Goal: Information Seeking & Learning: Learn about a topic

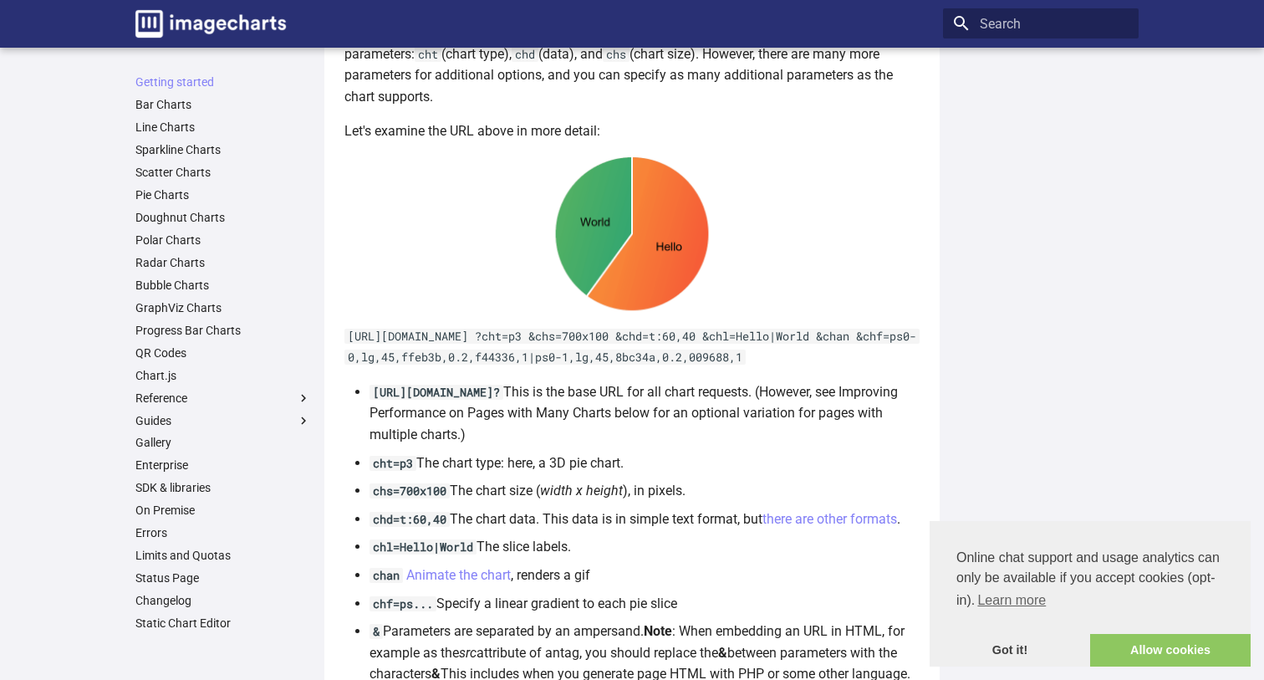
scroll to position [832, 0]
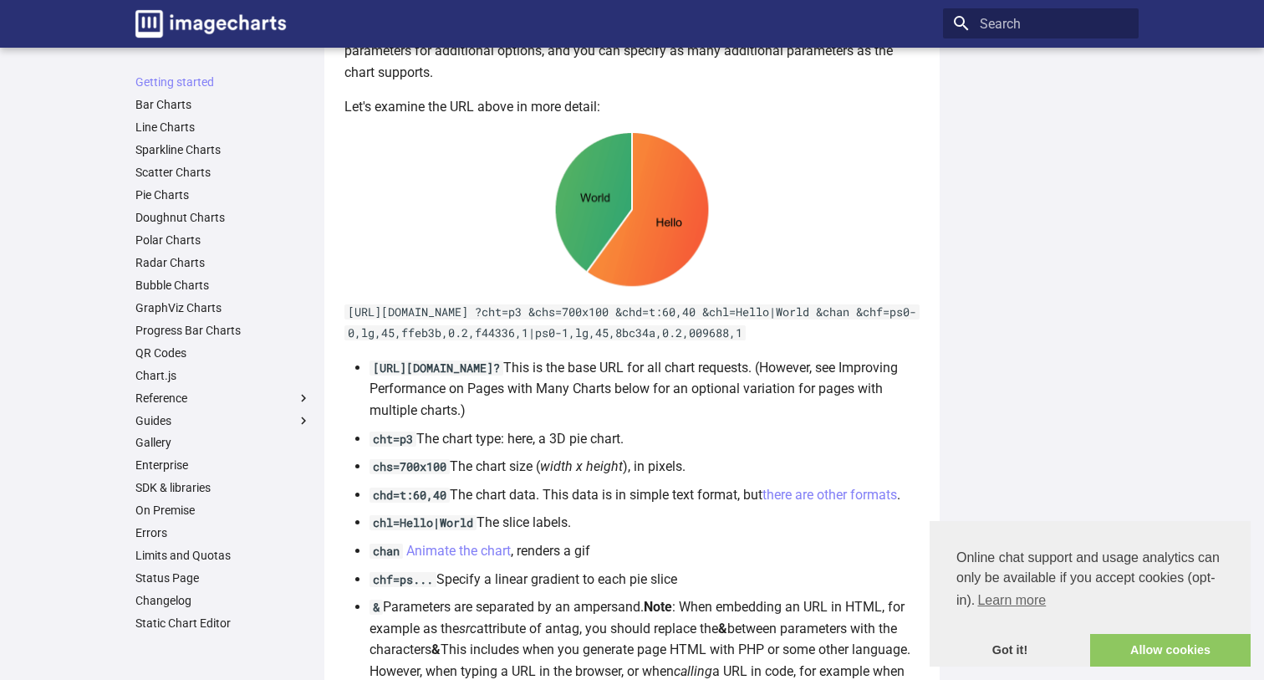
drag, startPoint x: 349, startPoint y: 323, endPoint x: 860, endPoint y: 335, distance: 511.7
click at [860, 335] on p "https://image-charts.com/chart ?cht=p3 &chs=700x100 &chd=t:60,40 &chl=Hello|Wor…" at bounding box center [631, 322] width 575 height 43
copy code "https://image-charts.com/chart ?cht=p3 &chs=700x100 &chd=t:60,40 &chl=Hello|Wor…"
click at [496, 353] on article "Welcome to Image-Charts documentation Welcome to the Image-charts developer hub…" at bounding box center [631, 10] width 575 height 1540
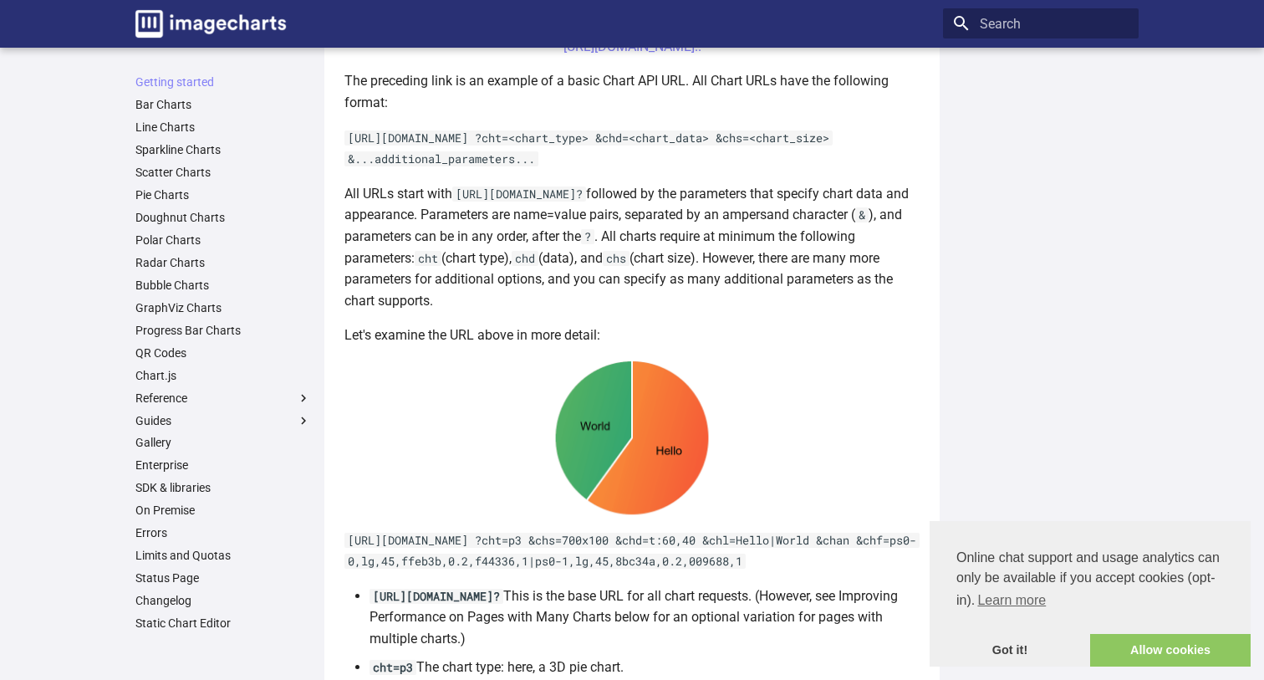
scroll to position [551, 0]
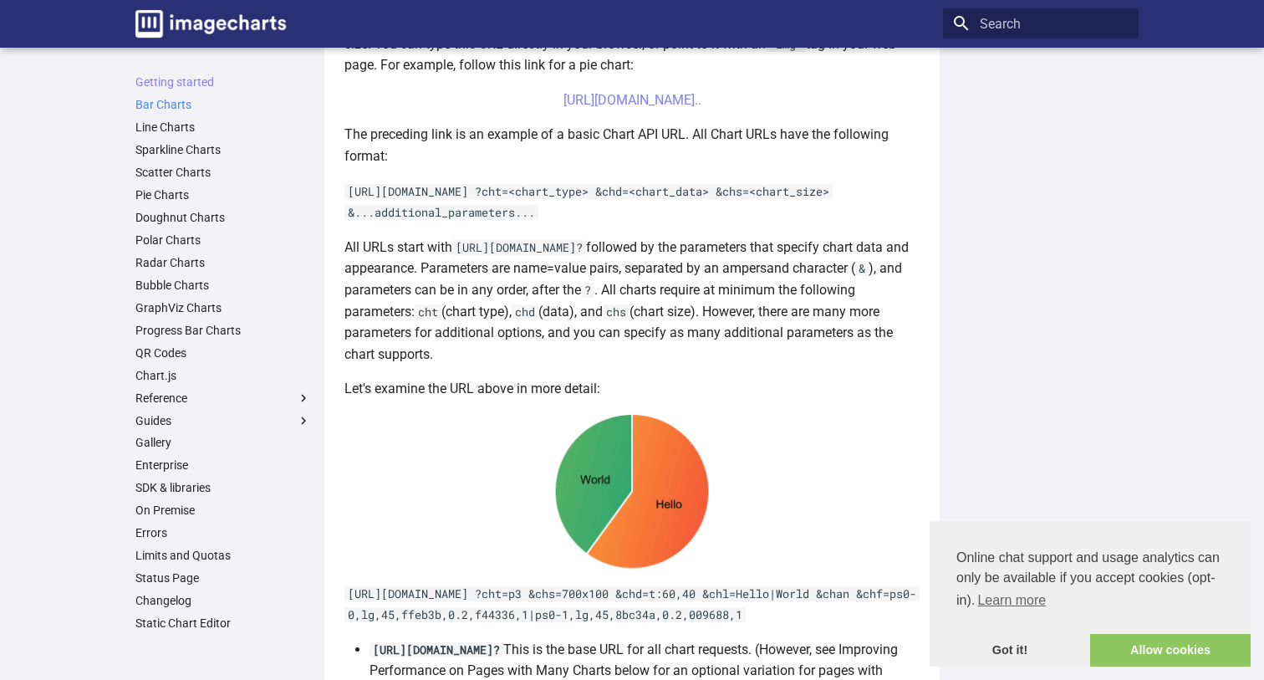
click at [178, 106] on link "Bar Charts" at bounding box center [223, 104] width 176 height 15
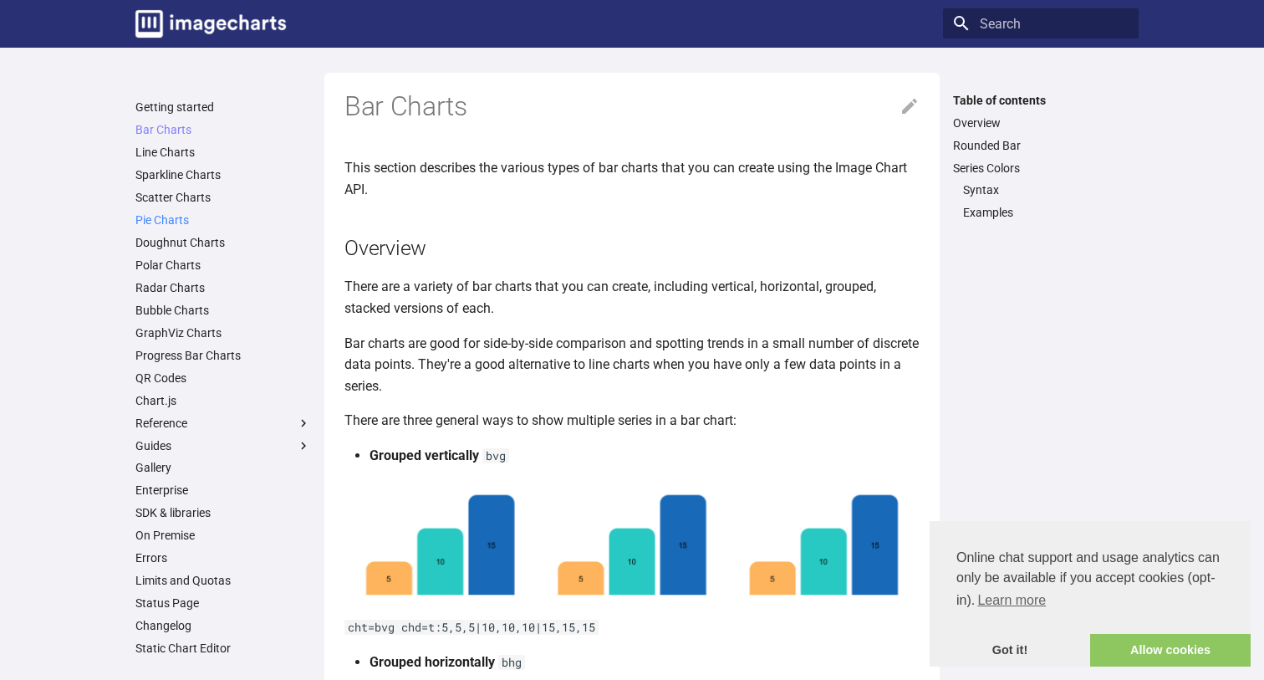
click at [167, 216] on link "Pie Charts" at bounding box center [223, 219] width 176 height 15
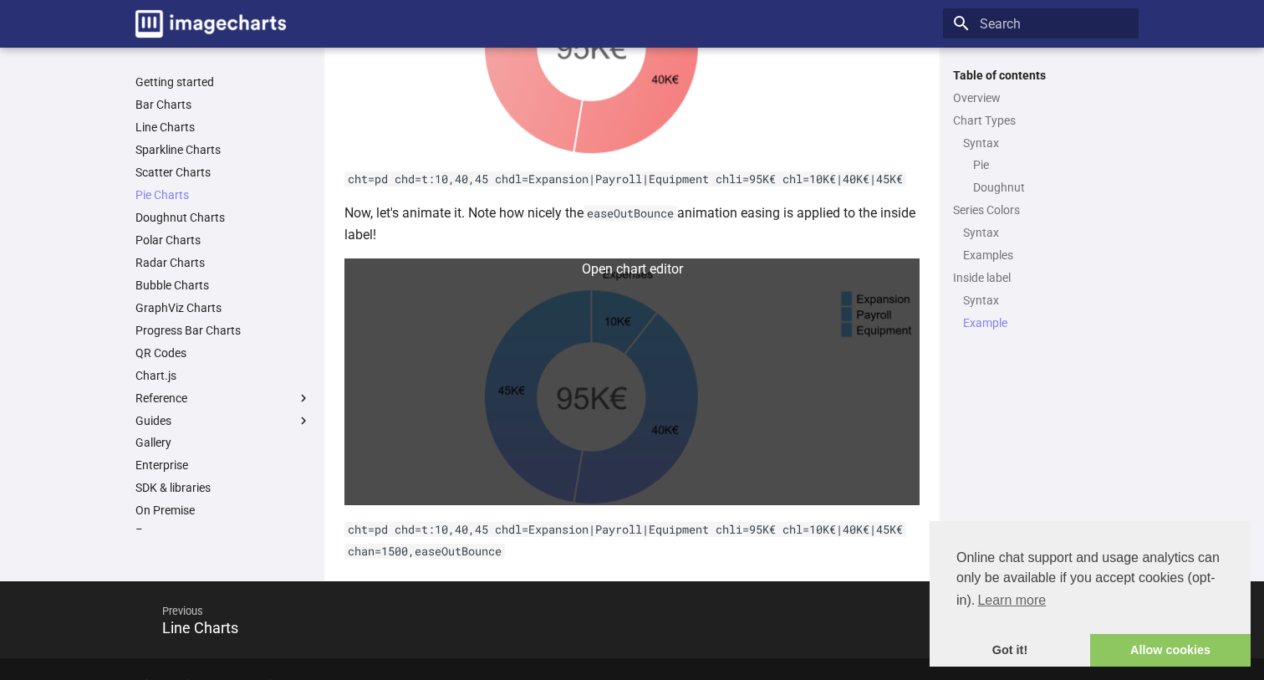
scroll to position [4688, 0]
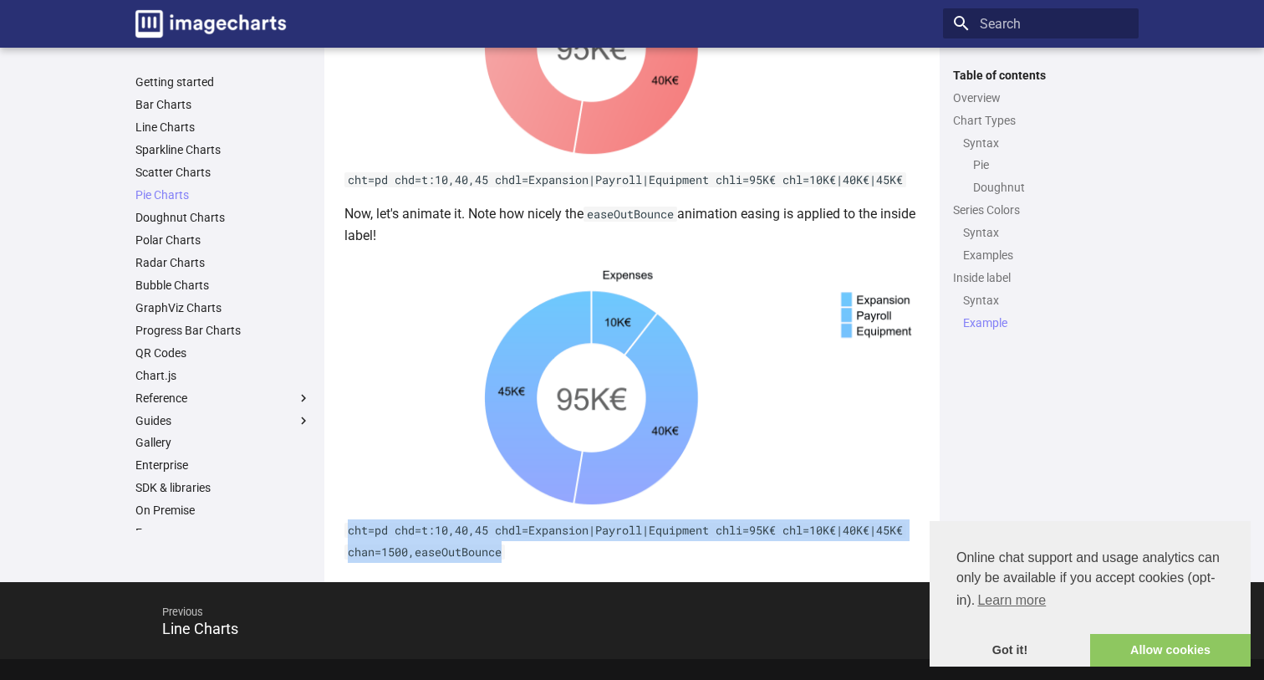
drag, startPoint x: 349, startPoint y: 496, endPoint x: 512, endPoint y: 517, distance: 163.5
click at [512, 519] on p "cht=pd chd=t:10,40,45 chdl=Expansion|Payroll|Equipment chli=95K€ chl=10K€|40K€|…" at bounding box center [631, 540] width 575 height 43
copy code "cht=pd chd=t:10,40,45 chdl=Expansion|Payroll|Equipment chli=95K€ chl=10K€|40K€|…"
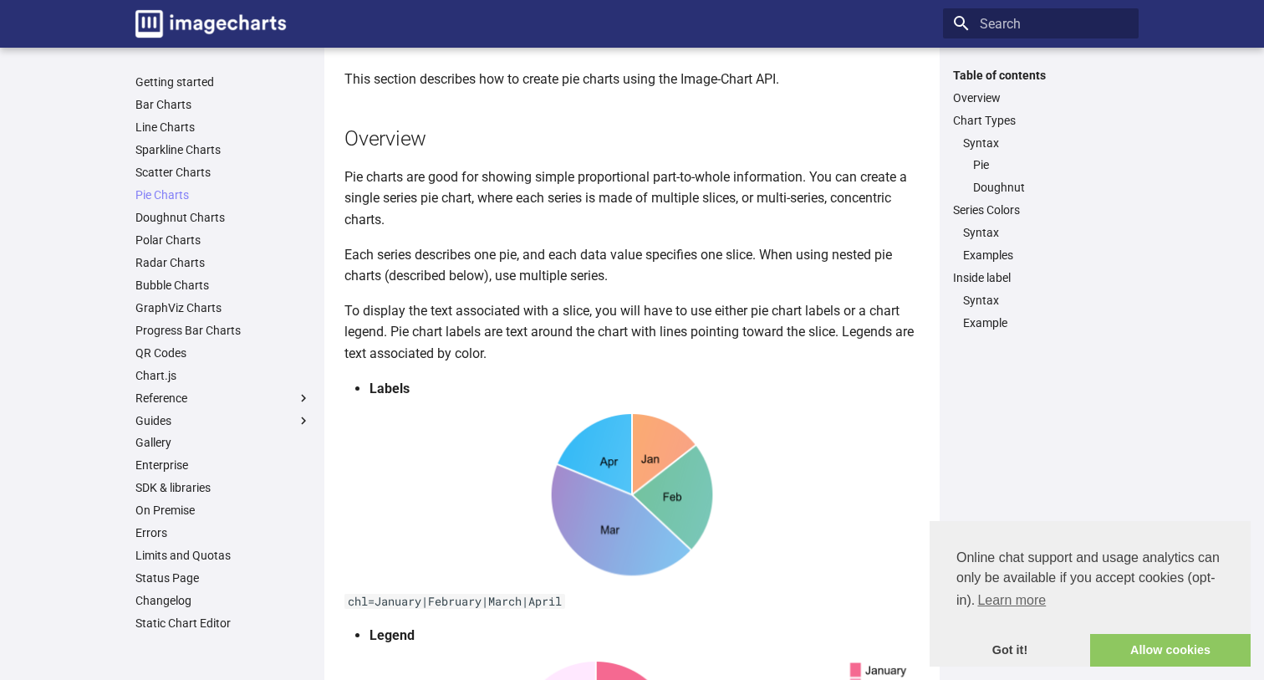
scroll to position [92, 0]
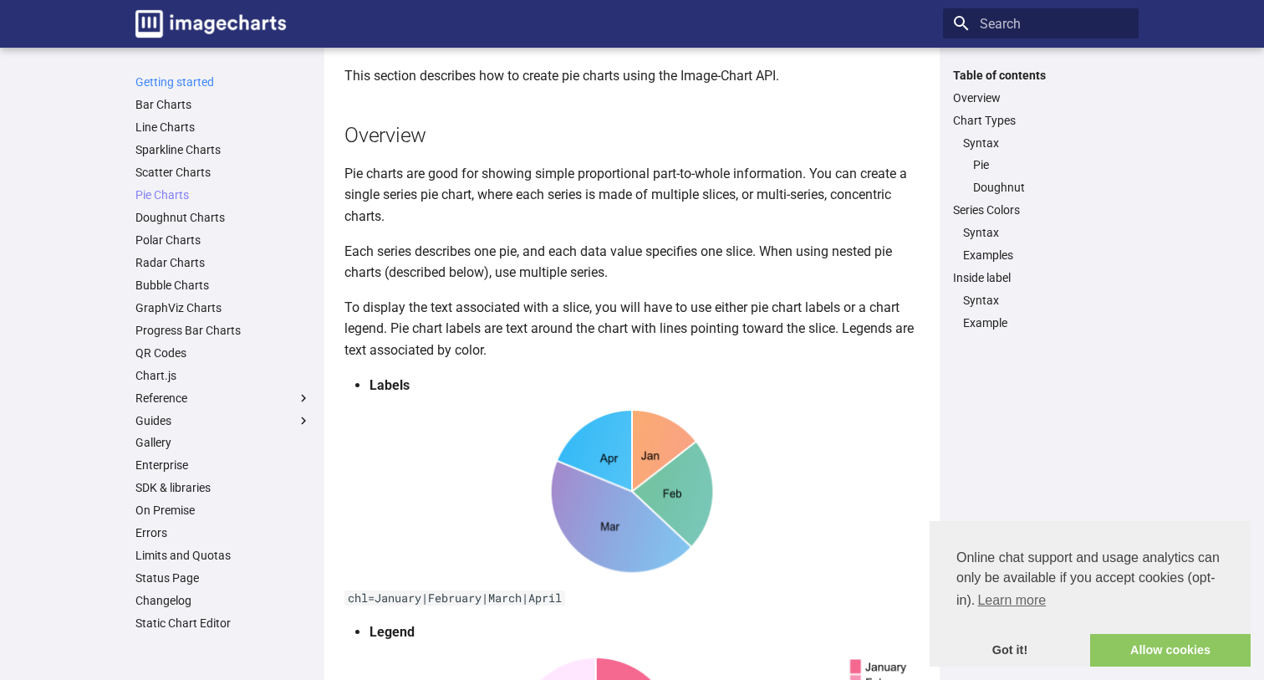
click at [200, 84] on link "Getting started" at bounding box center [223, 81] width 176 height 15
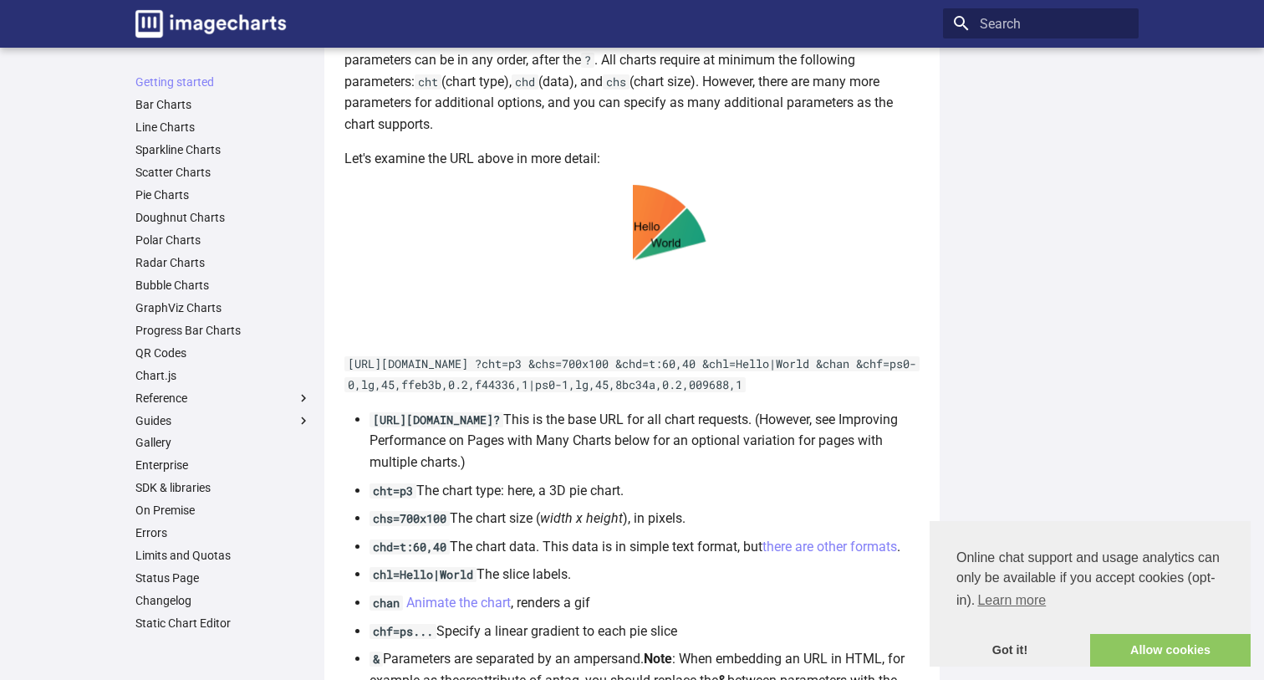
scroll to position [826, 0]
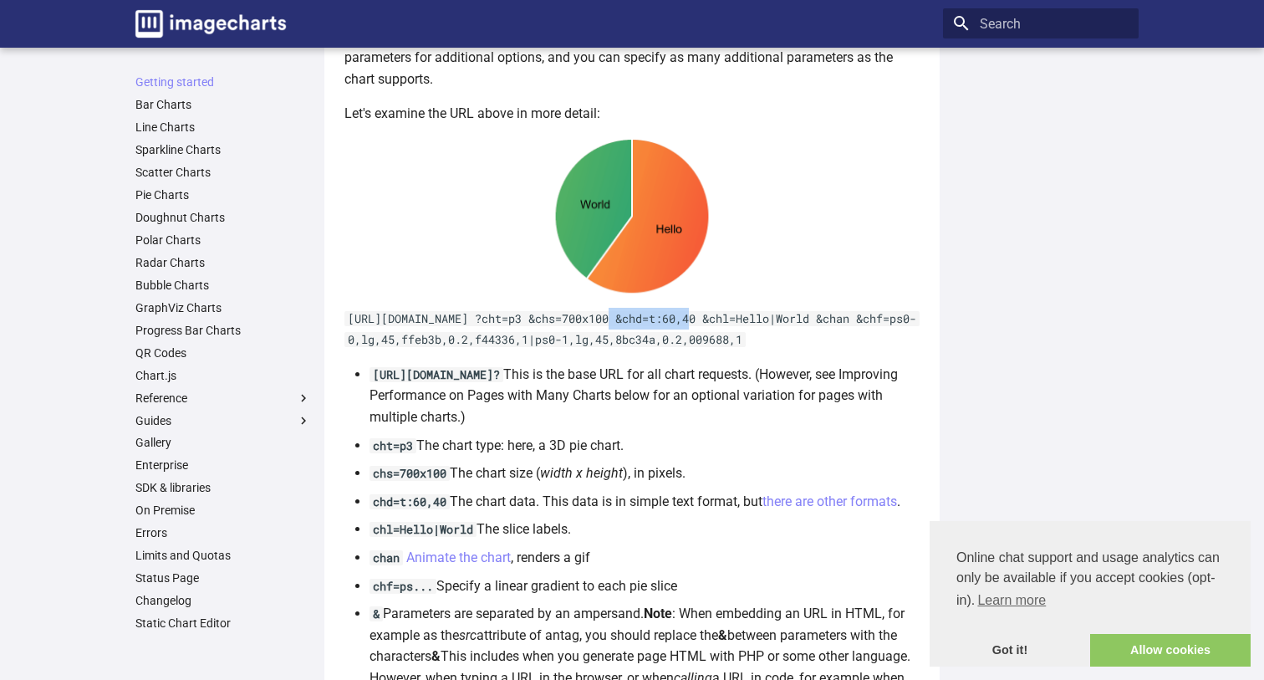
drag, startPoint x: 615, startPoint y: 326, endPoint x: 695, endPoint y: 326, distance: 79.4
click at [695, 326] on code "https://image-charts.com/chart ?cht=p3 &chs=700x100 &chd=t:60,40 &chl=Hello|Wor…" at bounding box center [631, 329] width 575 height 37
copy code "&chs=700x100"
click at [201, 323] on link "Progress Bar Charts" at bounding box center [223, 330] width 176 height 15
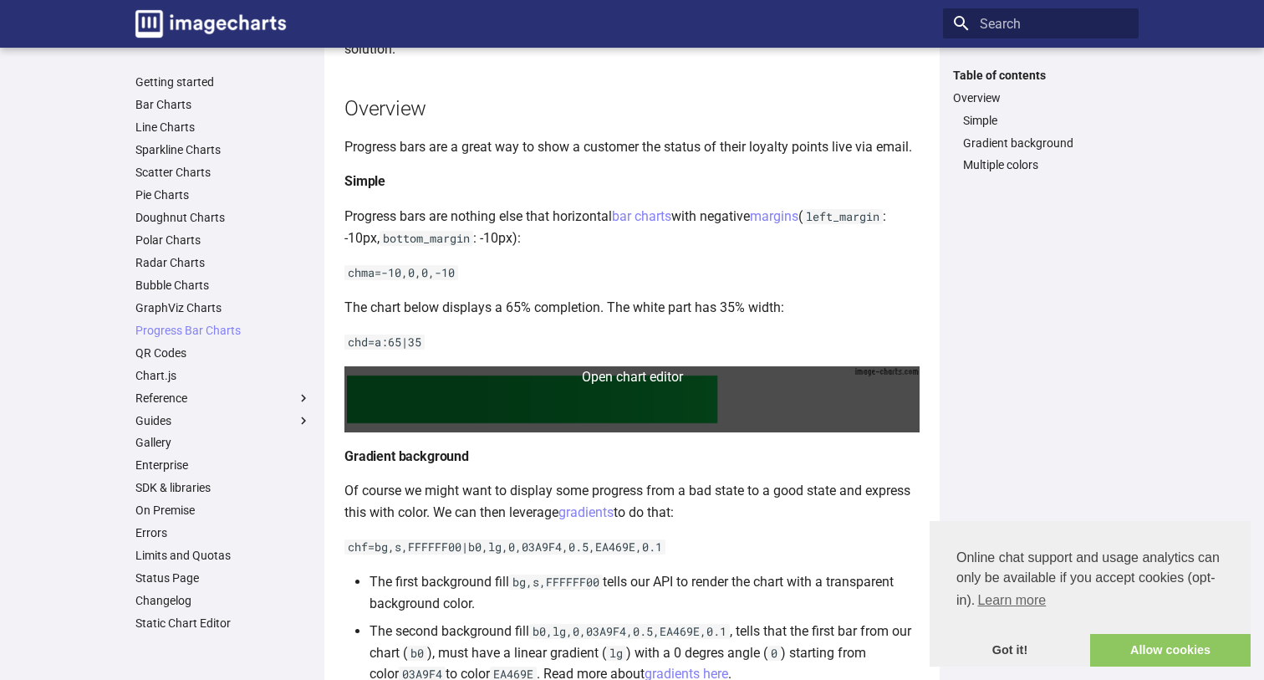
scroll to position [239, 0]
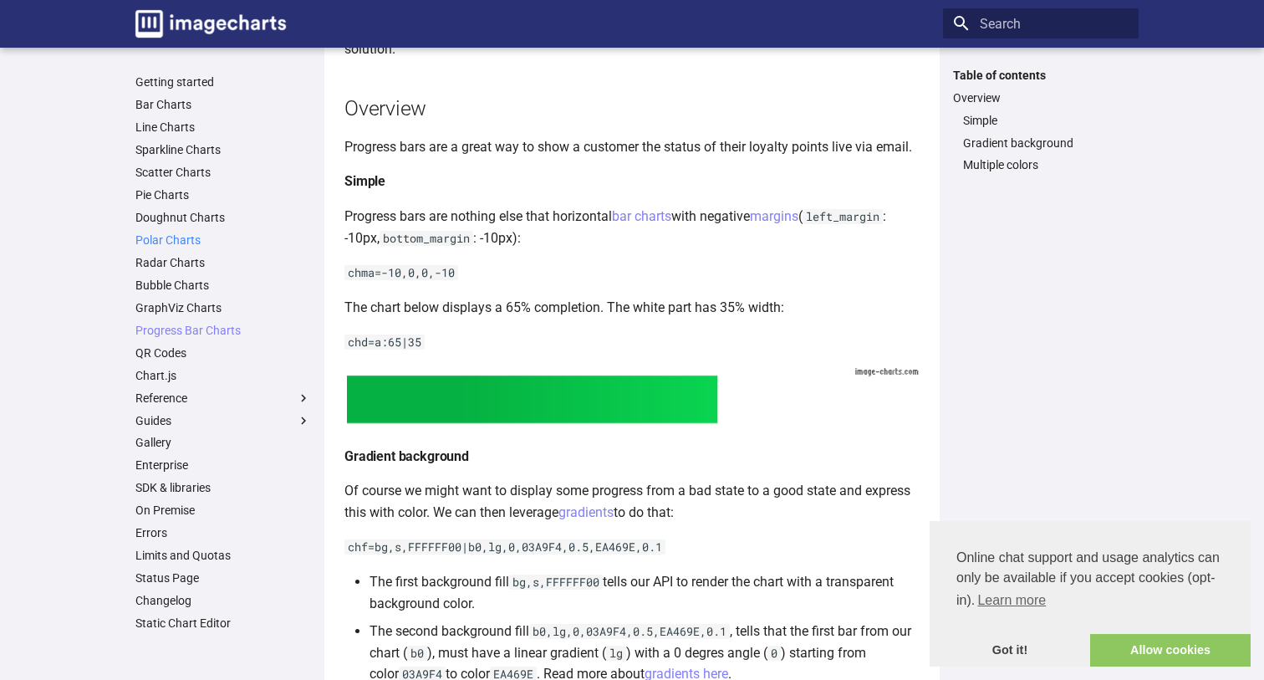
click at [198, 232] on link "Polar Charts" at bounding box center [223, 239] width 176 height 15
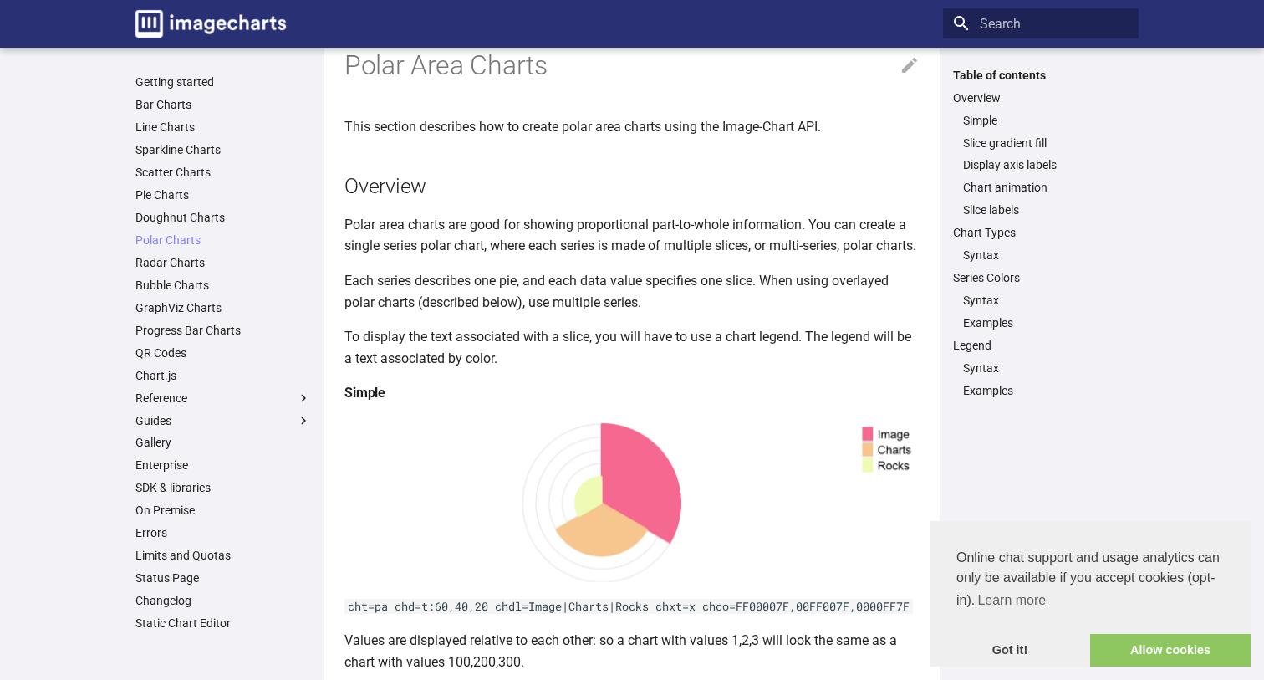
scroll to position [74, 0]
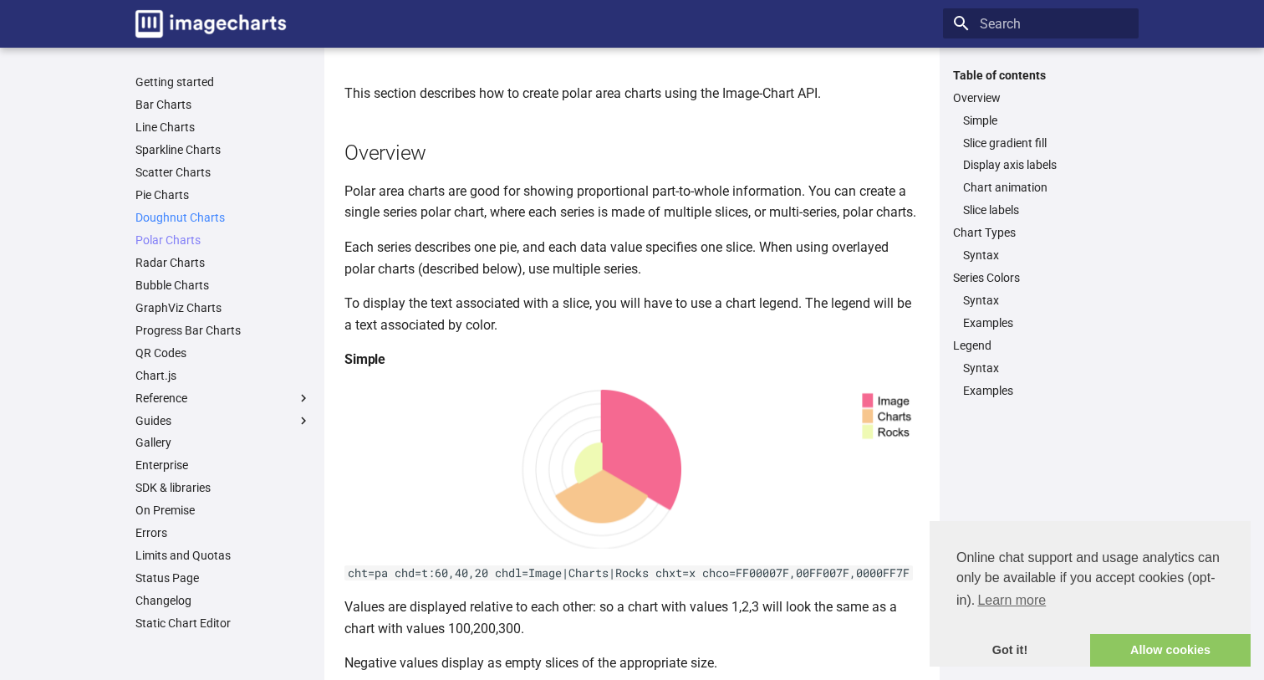
click at [219, 216] on link "Doughnut Charts" at bounding box center [223, 217] width 176 height 15
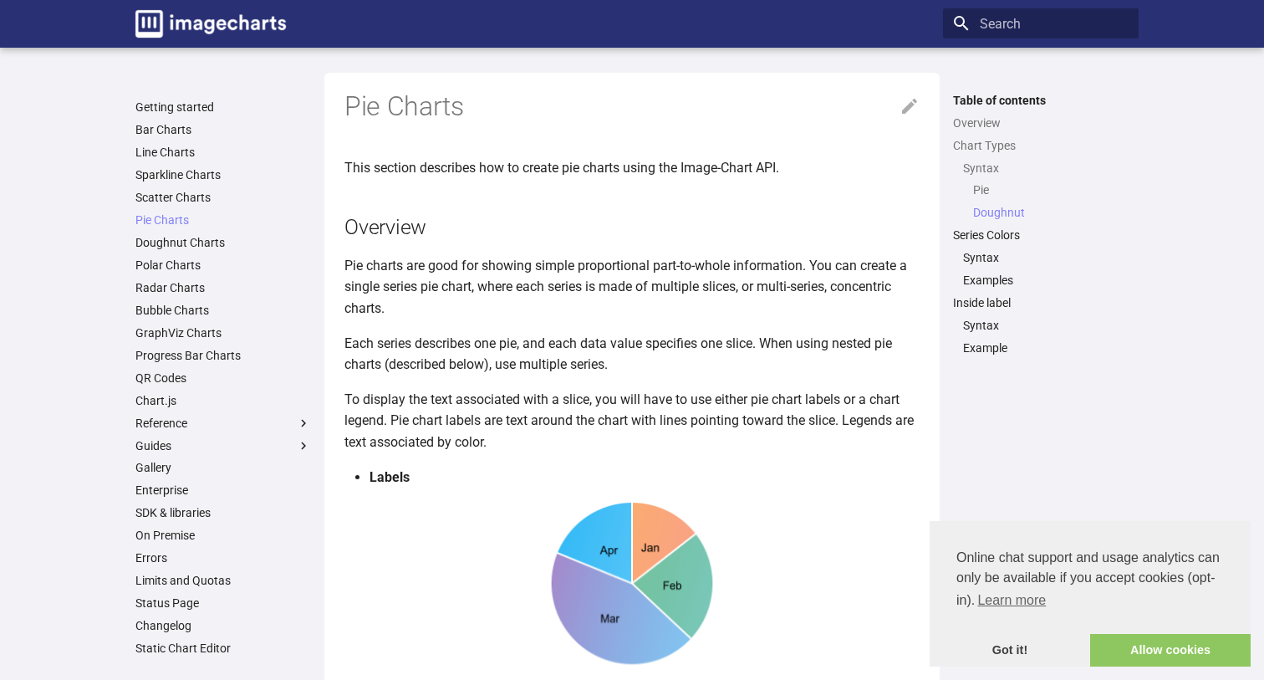
scroll to position [2162, 0]
